Goal: Find specific page/section: Find specific page/section

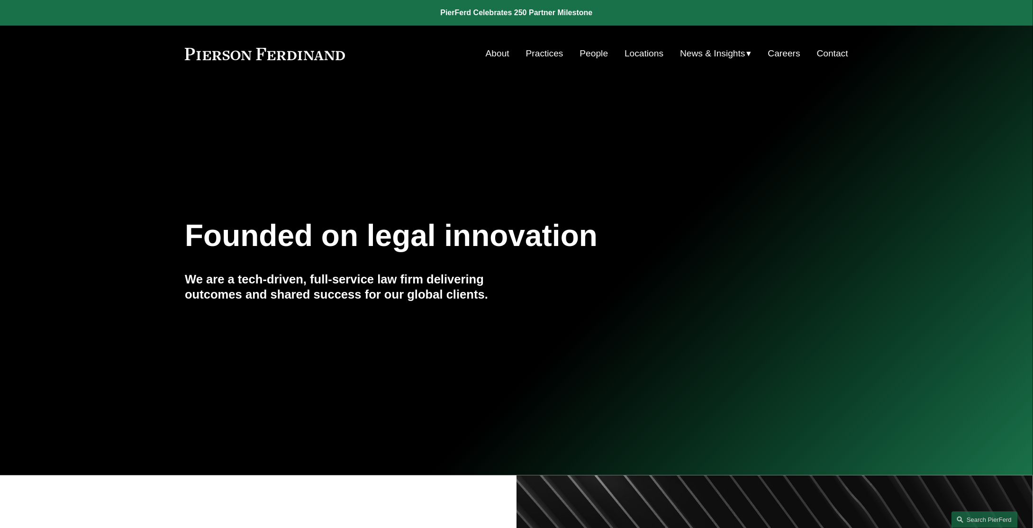
click at [591, 57] on link "People" at bounding box center [594, 54] width 28 height 18
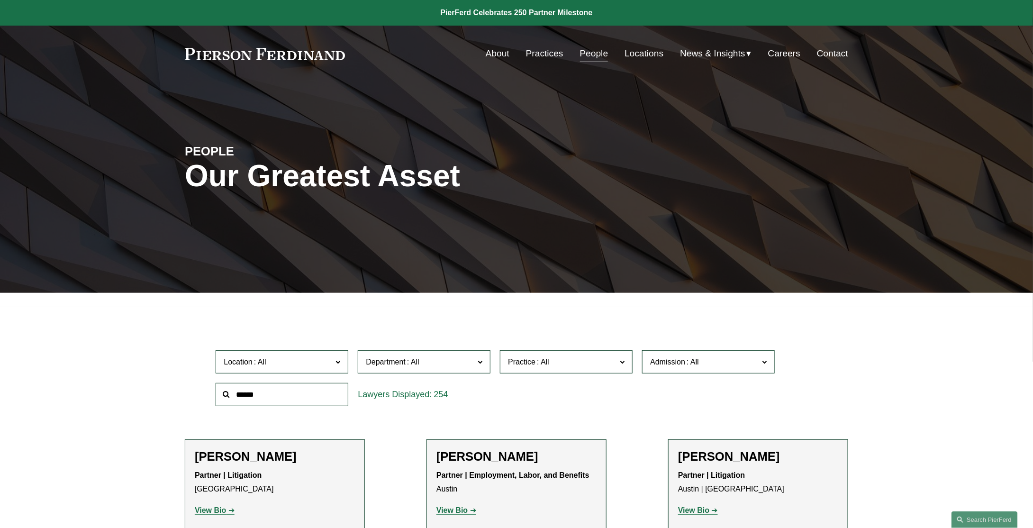
click at [298, 400] on input "text" at bounding box center [282, 394] width 133 height 23
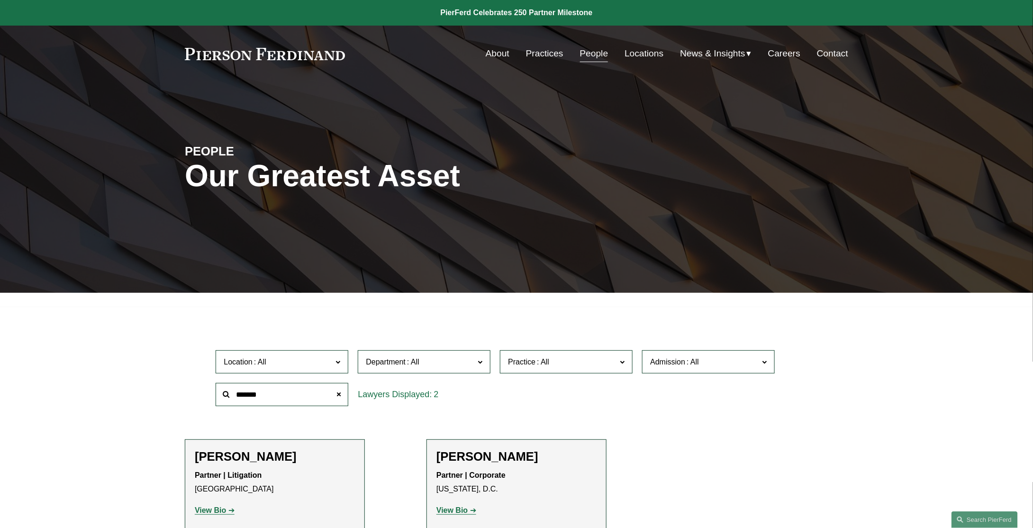
type input "*******"
click at [516, 457] on h2 "[PERSON_NAME]" at bounding box center [516, 456] width 160 height 15
